Goal: Transaction & Acquisition: Purchase product/service

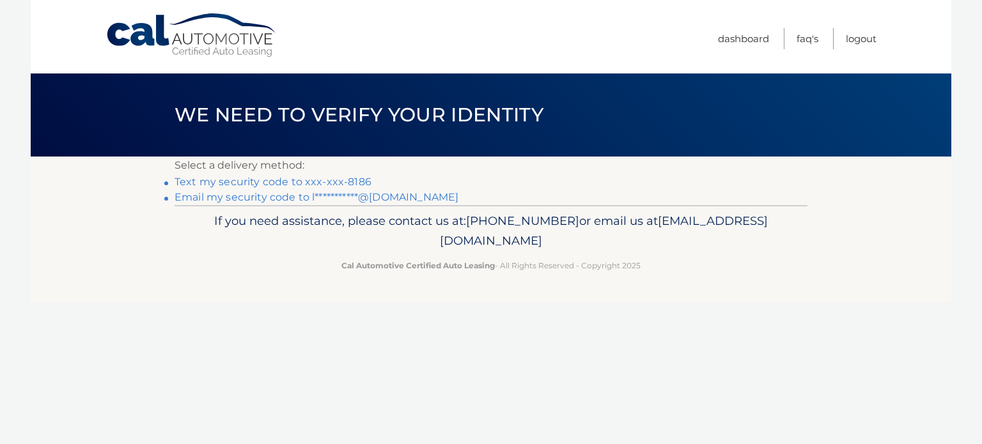
click at [341, 182] on link "Text my security code to xxx-xxx-8186" at bounding box center [272, 182] width 197 height 12
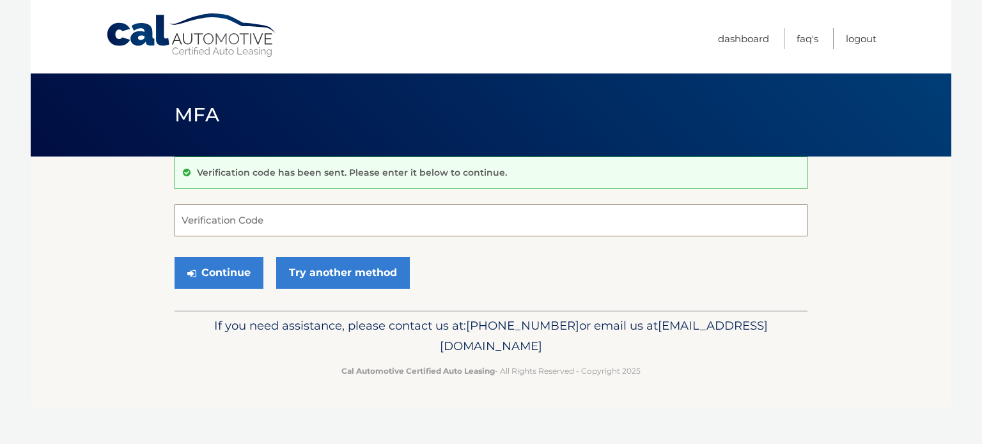
click at [223, 224] on input "Verification Code" at bounding box center [490, 221] width 633 height 32
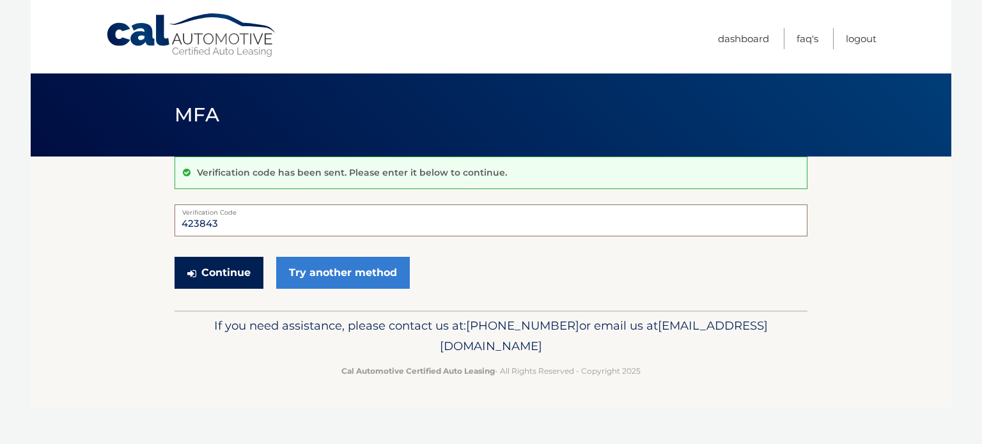
type input "423843"
click at [227, 270] on button "Continue" at bounding box center [218, 273] width 89 height 32
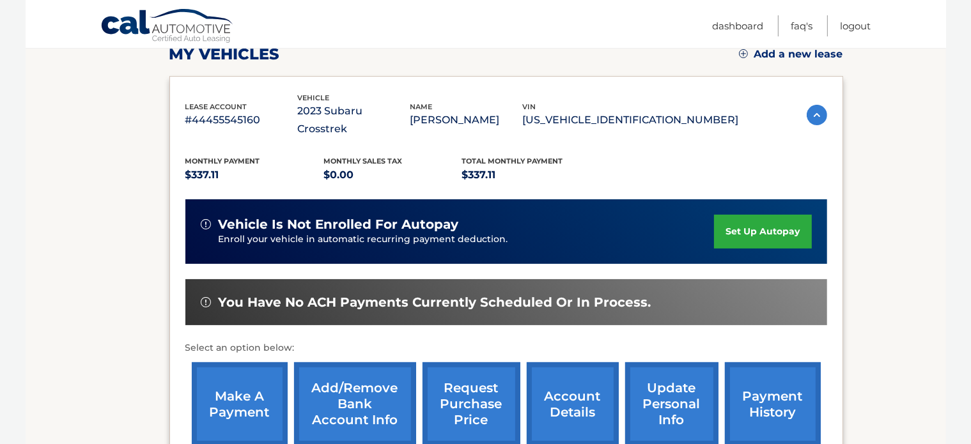
scroll to position [256, 0]
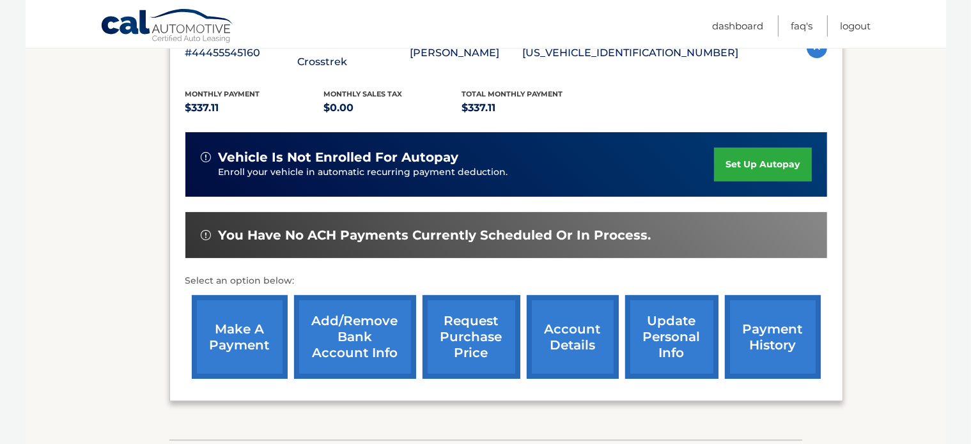
click at [253, 303] on link "make a payment" at bounding box center [240, 337] width 96 height 84
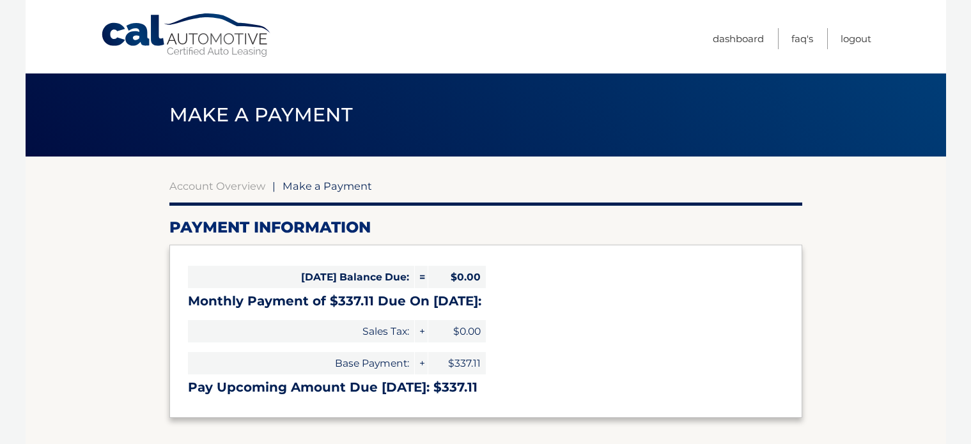
select select "NmQ1NDg1OGEtYjk2ZC00ZDQ3LTk0MzMtOTgzZWRjZDMzMTBh"
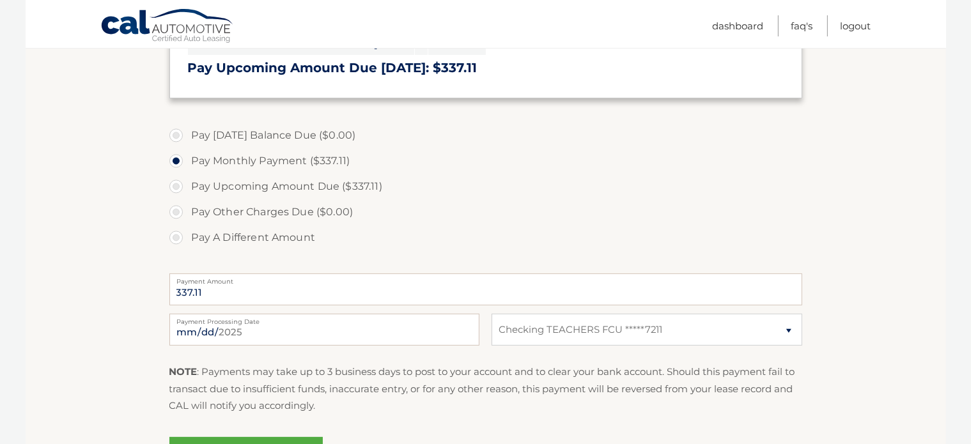
scroll to position [383, 0]
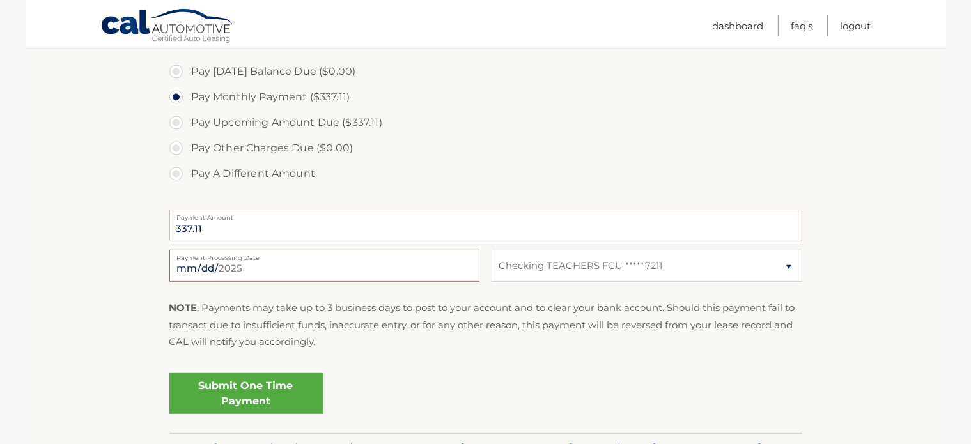
click at [350, 267] on input "2025-09-08" at bounding box center [324, 266] width 310 height 32
type input "2025-09-12"
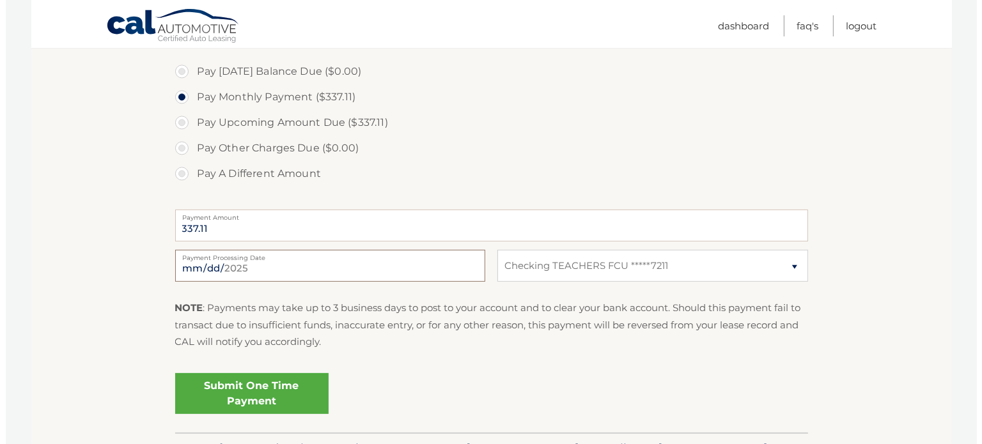
scroll to position [447, 0]
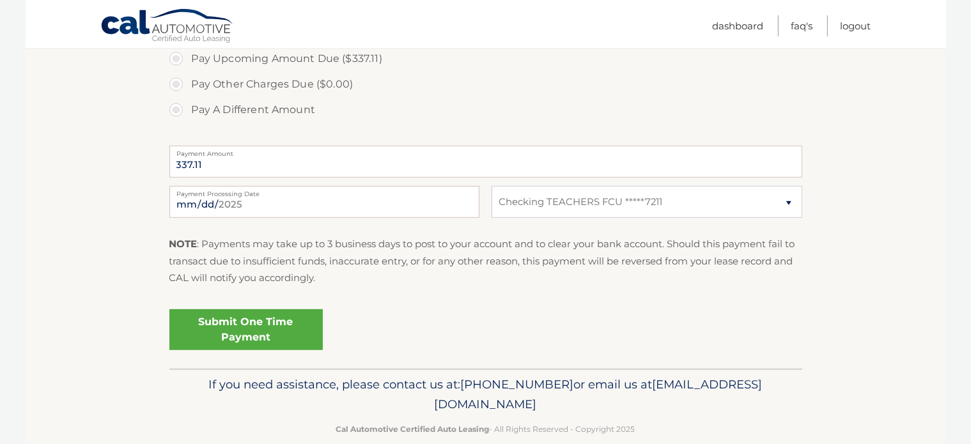
click at [259, 327] on link "Submit One Time Payment" at bounding box center [245, 329] width 153 height 41
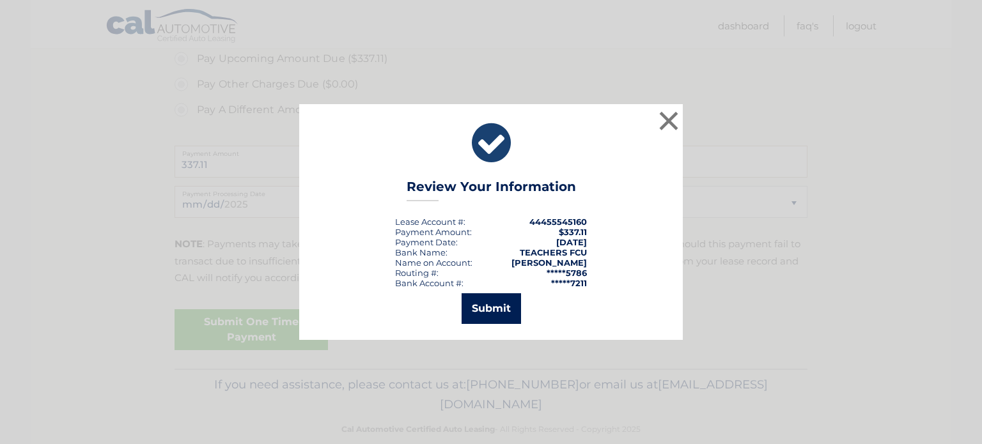
click at [492, 304] on button "Submit" at bounding box center [490, 308] width 59 height 31
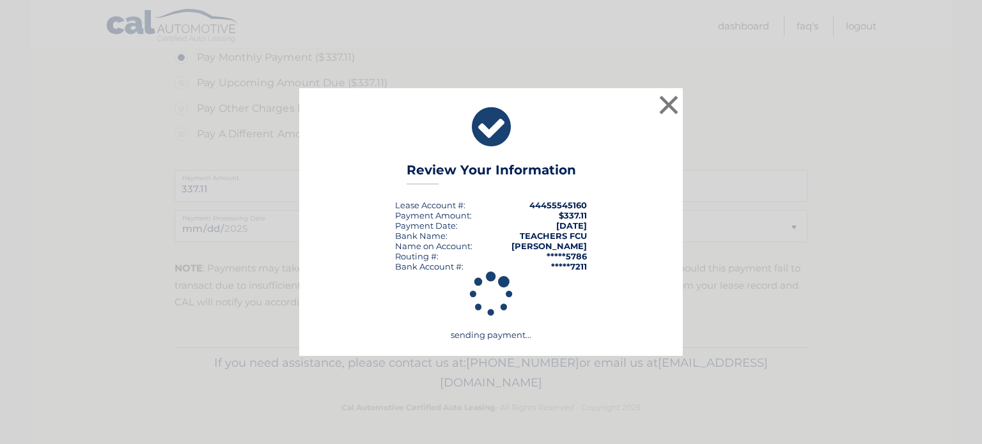
scroll to position [422, 0]
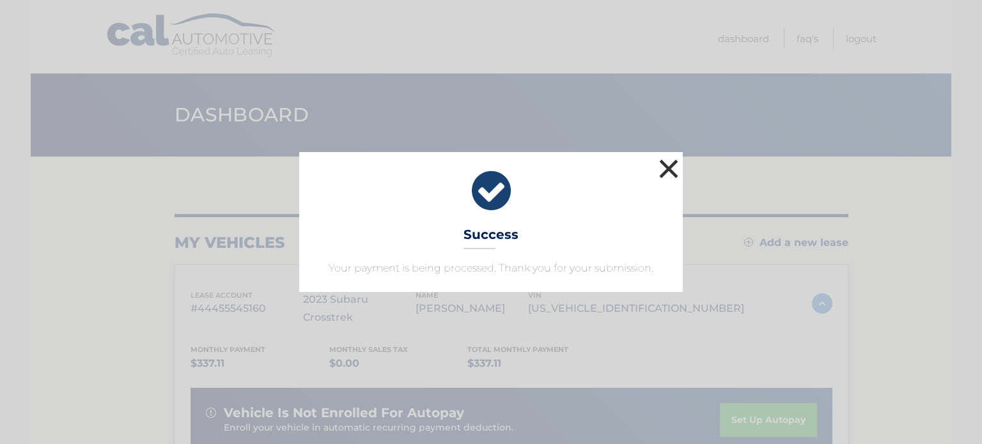
click at [660, 167] on button "×" at bounding box center [669, 169] width 26 height 26
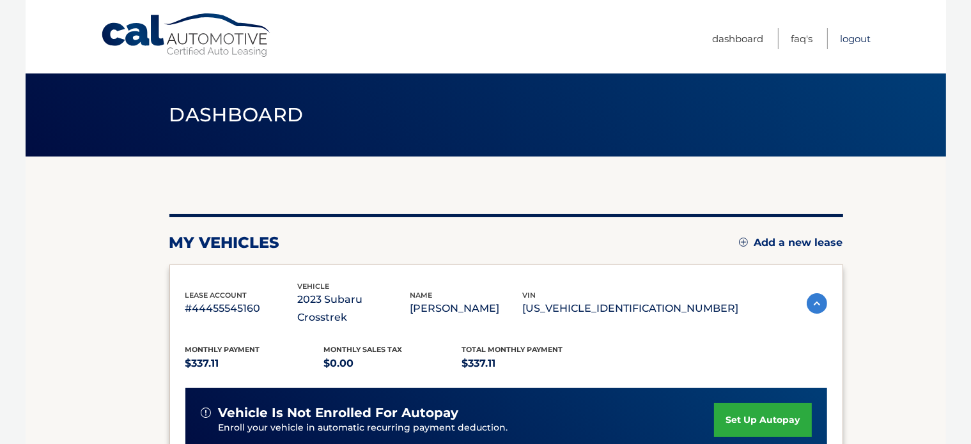
click at [847, 40] on link "Logout" at bounding box center [855, 38] width 31 height 21
